Goal: Task Accomplishment & Management: Complete application form

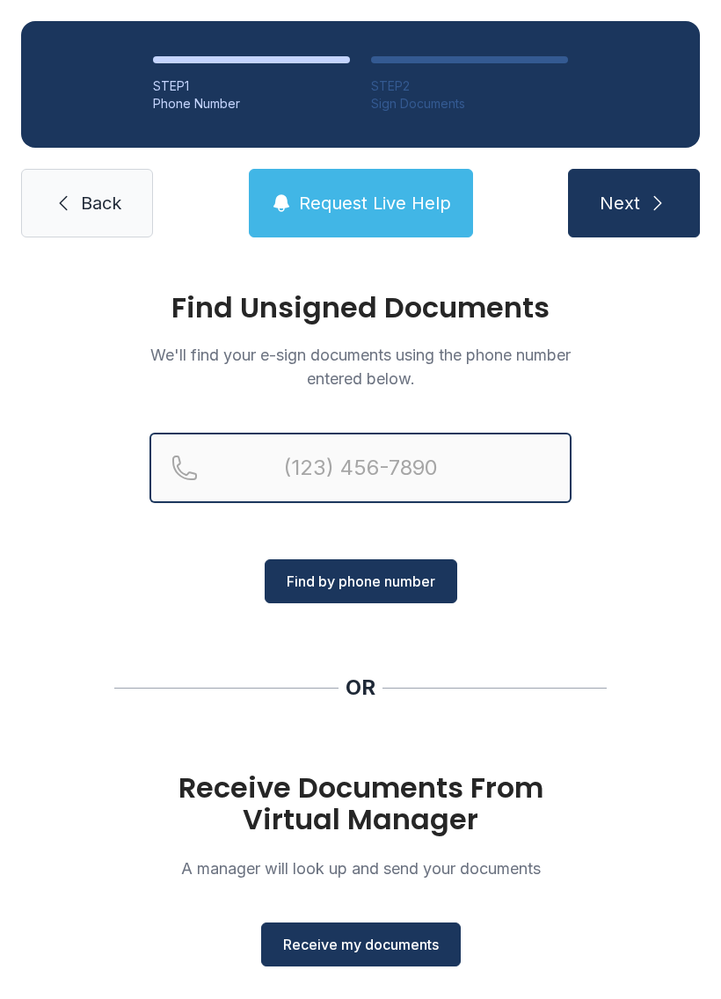
click at [257, 454] on input "Reservation phone number" at bounding box center [360, 468] width 422 height 70
type input "(8"
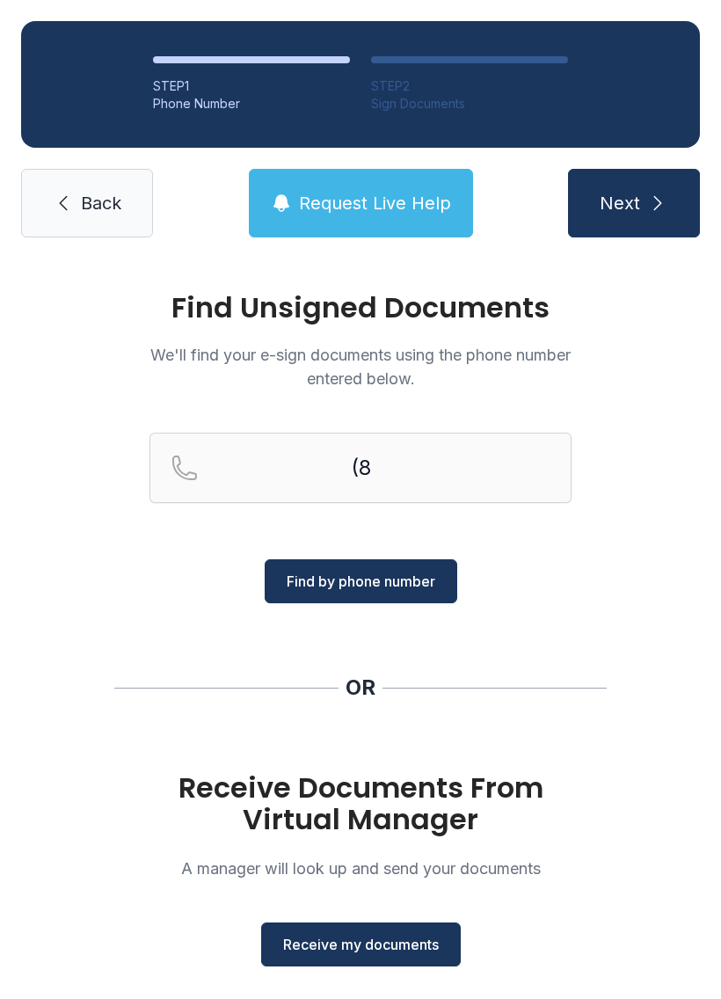
click at [80, 182] on link "Back" at bounding box center [87, 203] width 132 height 69
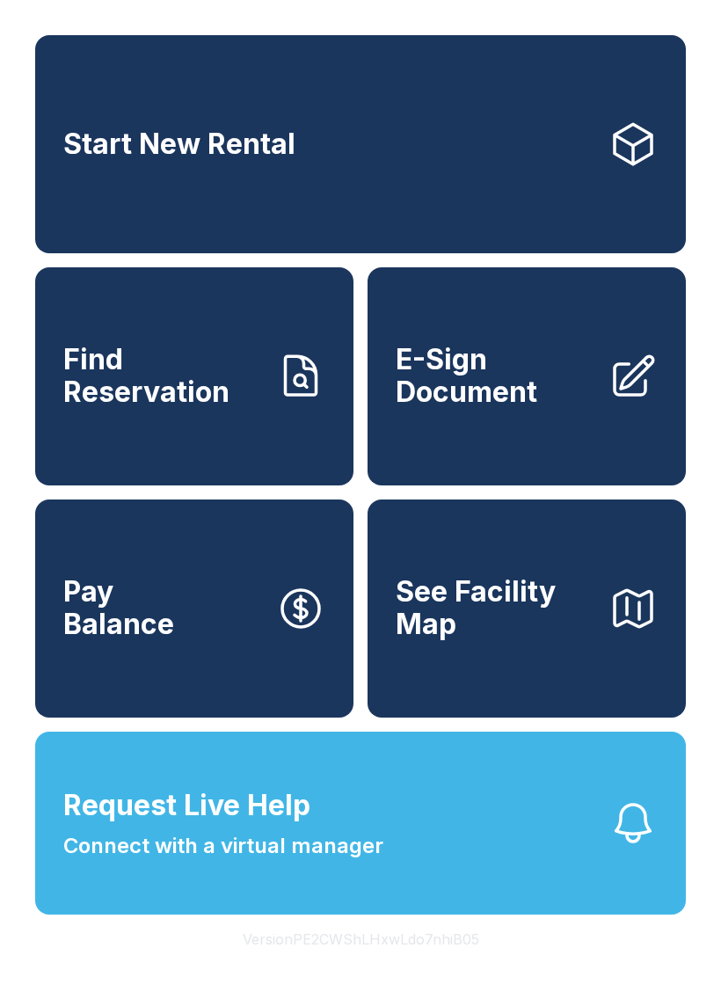
click at [489, 408] on span "E-Sign Document" at bounding box center [495, 376] width 199 height 64
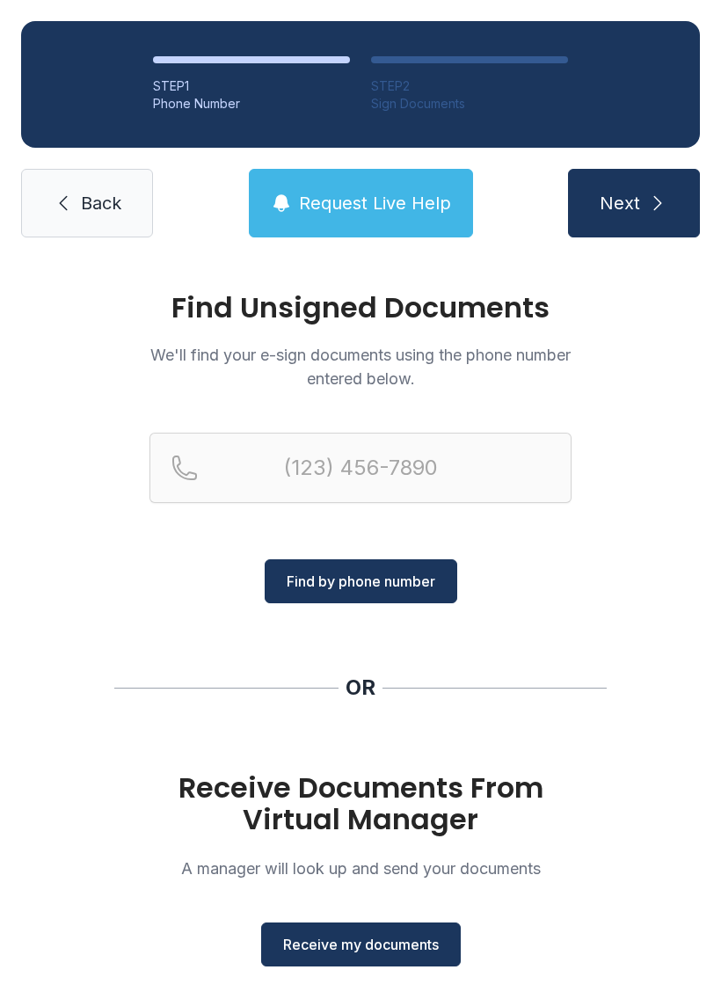
click at [357, 945] on span "Receive my documents" at bounding box center [361, 944] width 156 height 21
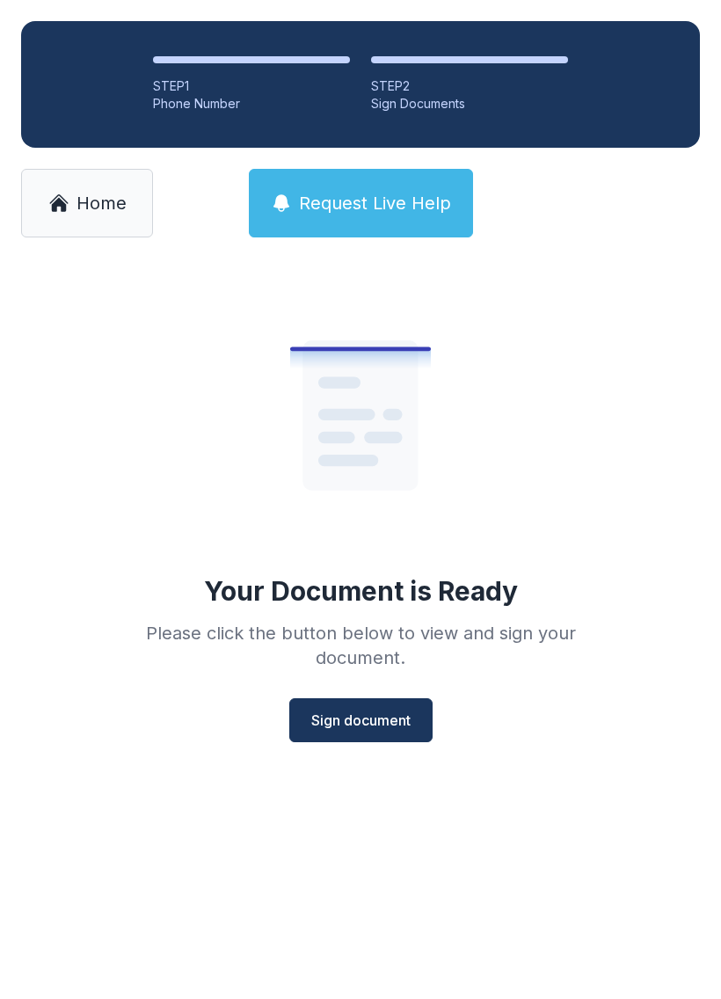
click at [375, 713] on span "Sign document" at bounding box center [360, 720] width 99 height 21
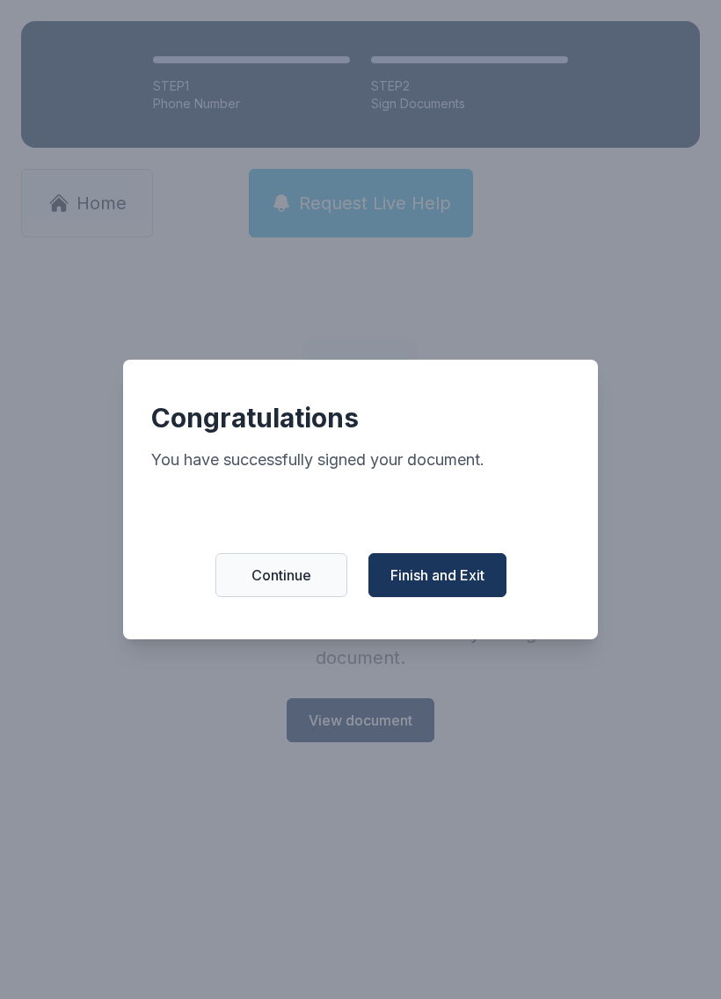
click at [445, 571] on button "Finish and Exit" at bounding box center [437, 575] width 138 height 44
